Goal: Transaction & Acquisition: Purchase product/service

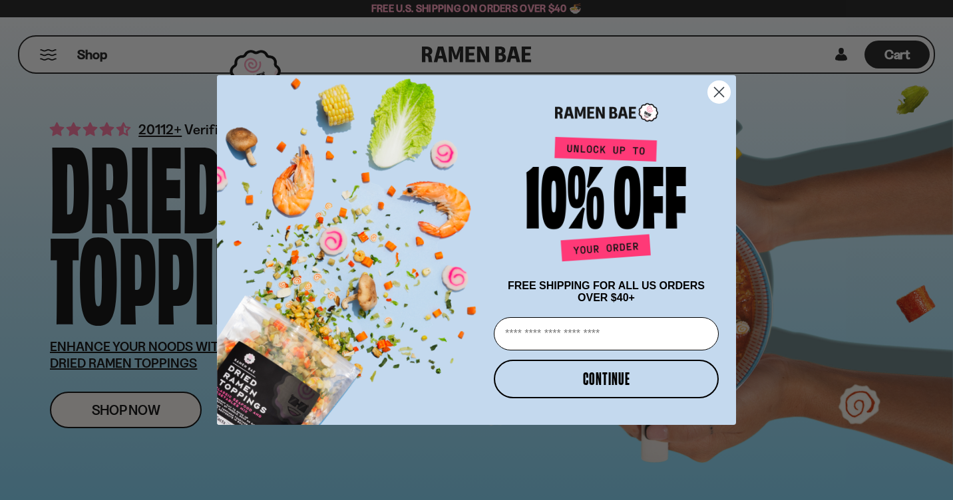
click at [719, 94] on circle "Close dialog" at bounding box center [719, 92] width 22 height 22
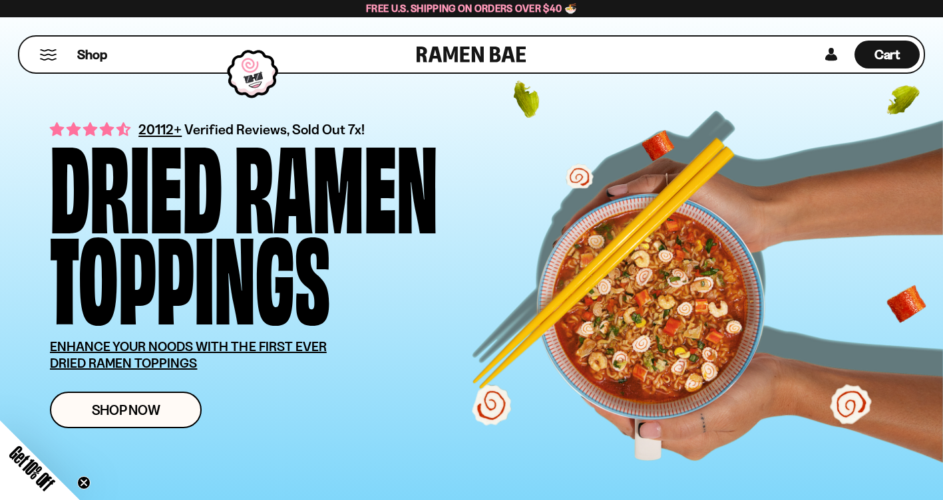
click at [49, 48] on div "Shop" at bounding box center [219, 55] width 393 height 36
click at [50, 56] on button "Mobile Menu Trigger" at bounding box center [48, 54] width 18 height 11
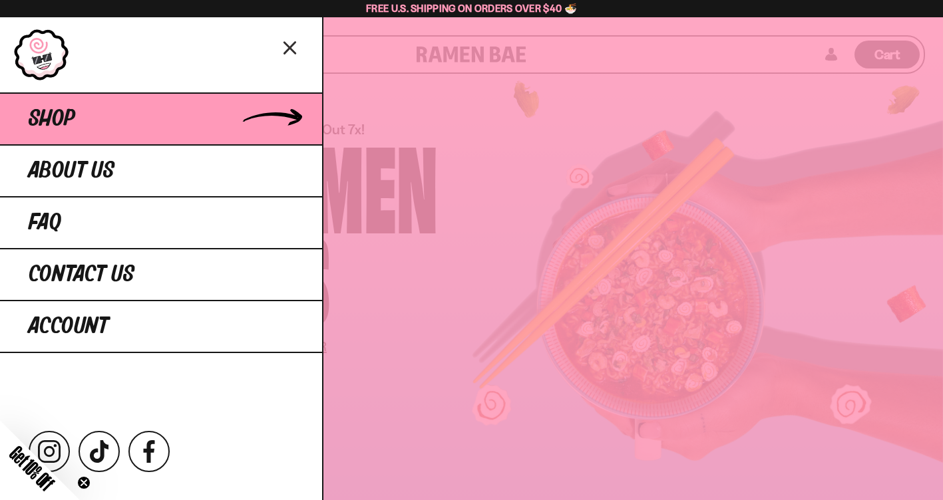
click at [86, 120] on link "Shop" at bounding box center [161, 118] width 322 height 52
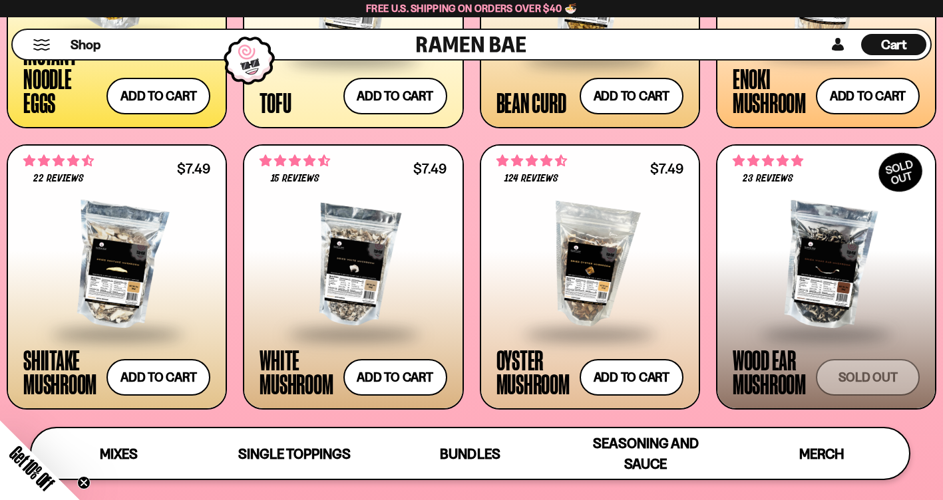
scroll to position [1663, 0]
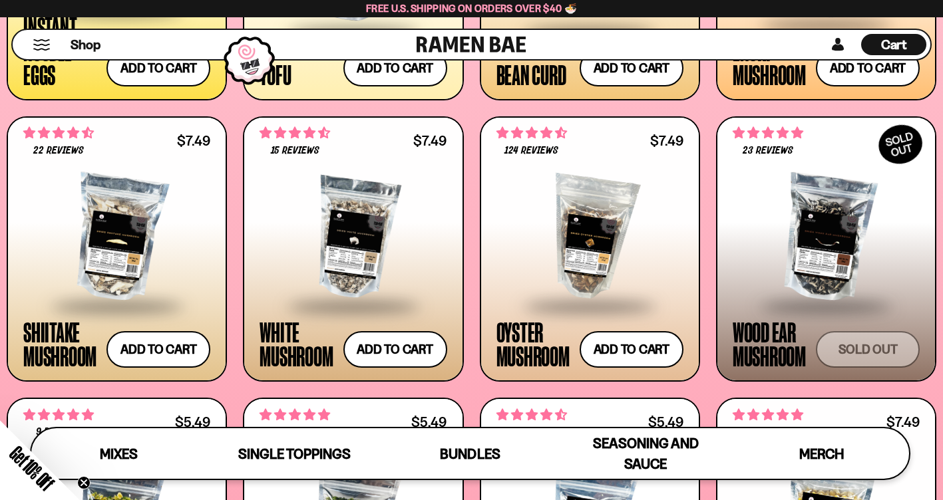
click at [812, 242] on div at bounding box center [825, 238] width 187 height 133
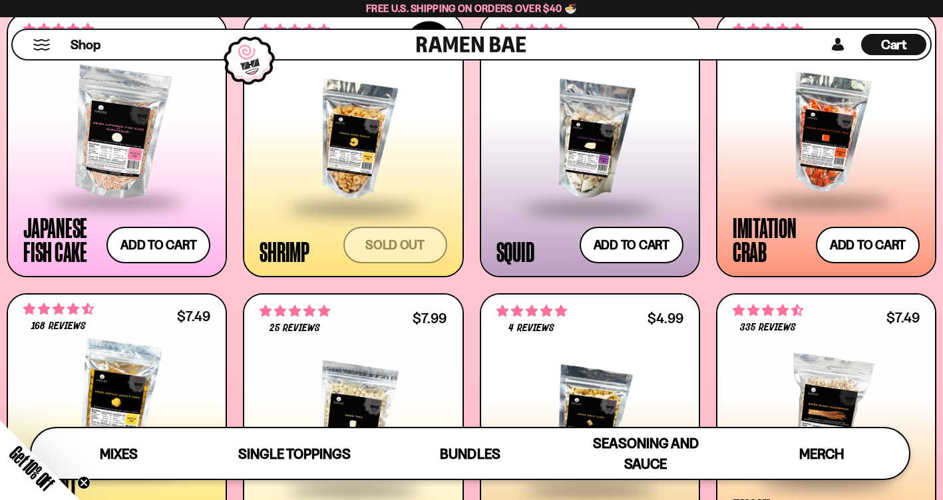
scroll to position [1197, 0]
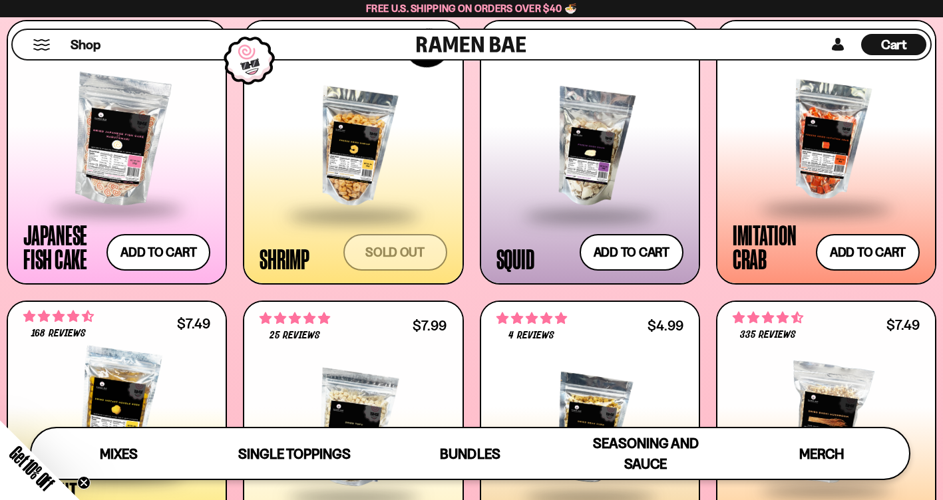
click at [565, 352] on div at bounding box center [589, 426] width 187 height 160
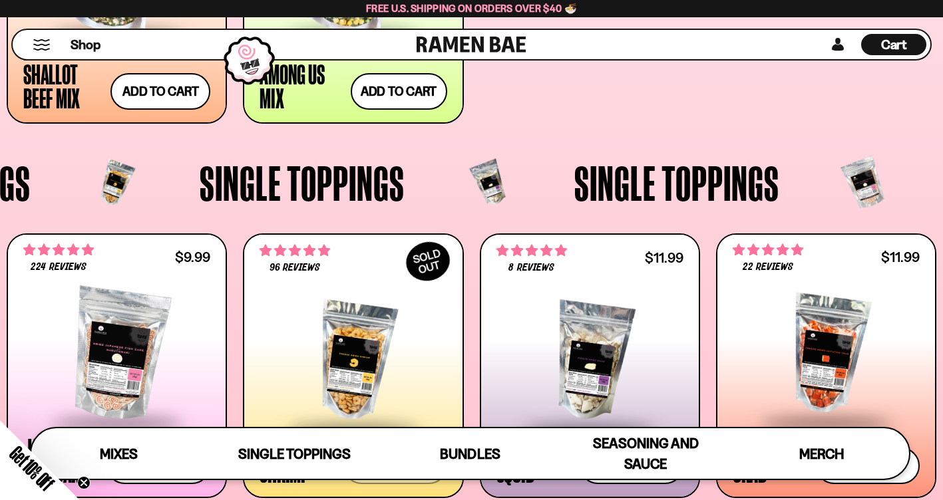
scroll to position [1064, 0]
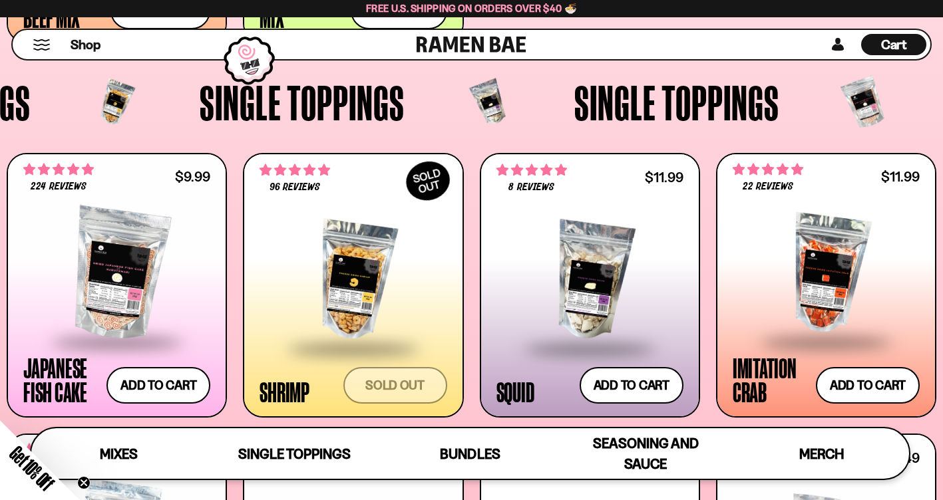
click at [422, 276] on div at bounding box center [352, 280] width 187 height 133
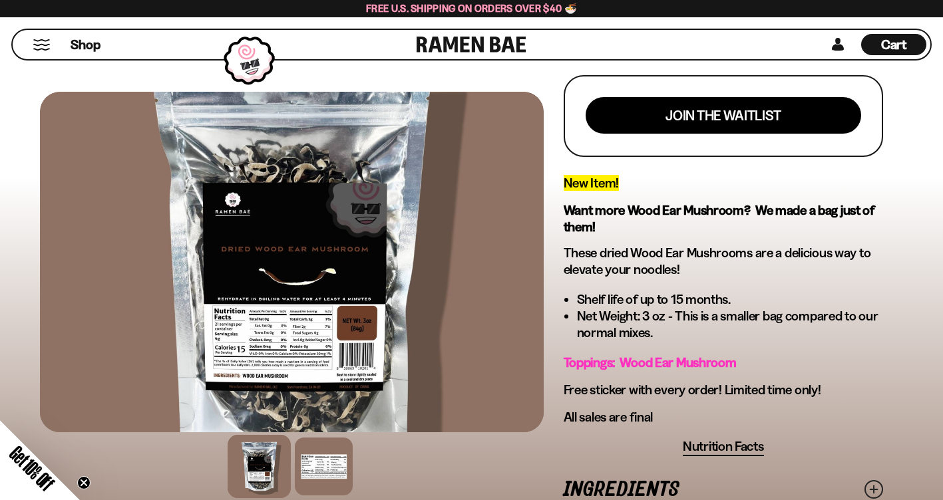
scroll to position [333, 0]
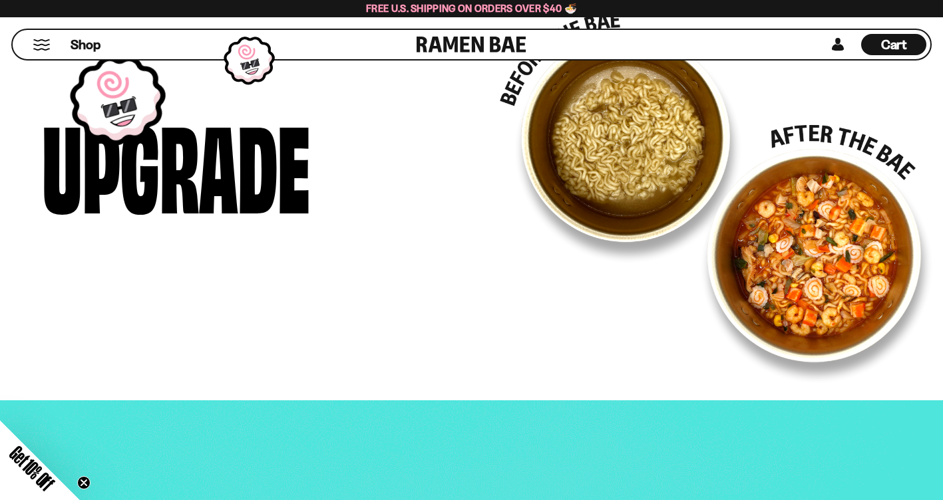
scroll to position [2062, 0]
